Goal: Task Accomplishment & Management: Use online tool/utility

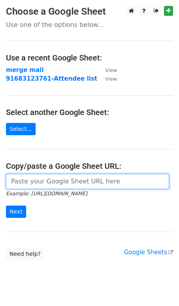
drag, startPoint x: 137, startPoint y: 183, endPoint x: 140, endPoint y: 168, distance: 15.3
click at [140, 168] on main "Choose a Google Sheet Use one of the options below... Use a recent Google Sheet…" at bounding box center [89, 133] width 179 height 254
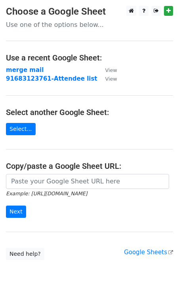
drag, startPoint x: 140, startPoint y: 168, endPoint x: 140, endPoint y: 162, distance: 5.9
click at [140, 162] on h4 "Copy/paste a Google Sheet URL:" at bounding box center [89, 165] width 167 height 9
click at [48, 80] on strong "91683123761-Attendee list" at bounding box center [51, 78] width 91 height 7
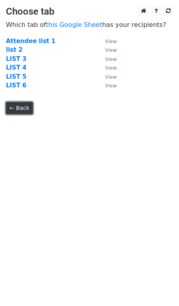
click at [17, 113] on link "← Back" at bounding box center [19, 108] width 27 height 12
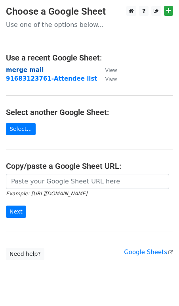
click at [34, 73] on strong "merge mail" at bounding box center [25, 69] width 38 height 7
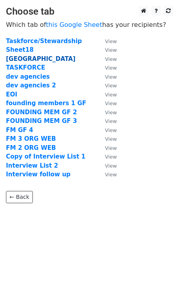
click at [21, 61] on strong "[GEOGRAPHIC_DATA]" at bounding box center [41, 58] width 70 height 7
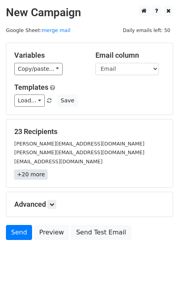
click at [35, 174] on link "+20 more" at bounding box center [30, 175] width 33 height 10
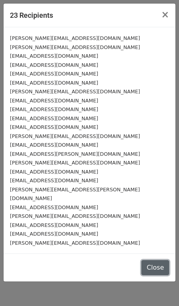
click at [156, 260] on button "Close" at bounding box center [155, 267] width 28 height 15
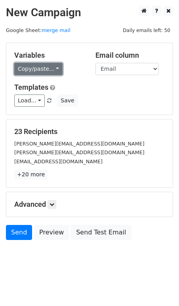
click at [55, 72] on link "Copy/paste..." at bounding box center [38, 69] width 48 height 12
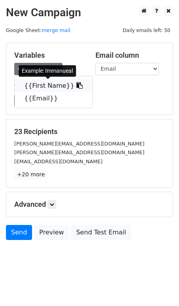
click at [52, 88] on link "{{First Name}}" at bounding box center [54, 86] width 78 height 13
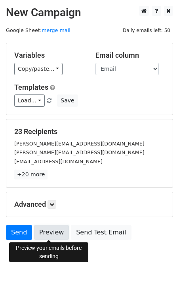
click at [50, 231] on link "Preview" at bounding box center [51, 232] width 35 height 15
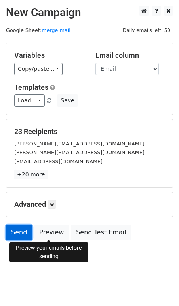
click at [21, 234] on link "Send" at bounding box center [19, 232] width 26 height 15
